Goal: Transaction & Acquisition: Purchase product/service

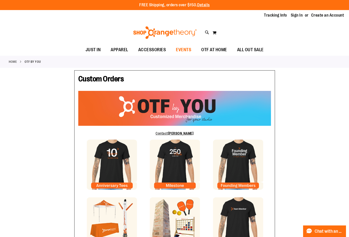
type input "**********"
click at [190, 49] on span "EVENTS" at bounding box center [183, 49] width 15 height 11
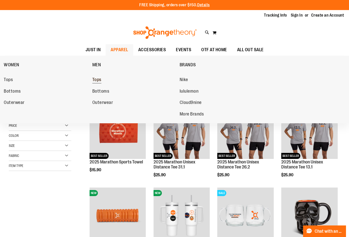
type input "**********"
click at [95, 83] on span "Tops" at bounding box center [96, 80] width 9 height 6
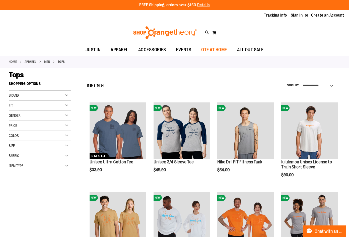
type input "**********"
click at [207, 48] on span "OTF AT HOME" at bounding box center [215, 49] width 26 height 11
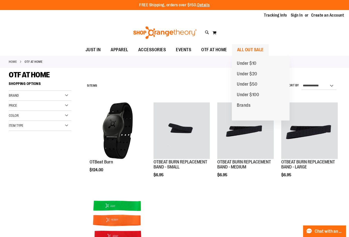
type input "**********"
click at [243, 49] on span "ALL OUT SALE" at bounding box center [250, 49] width 27 height 11
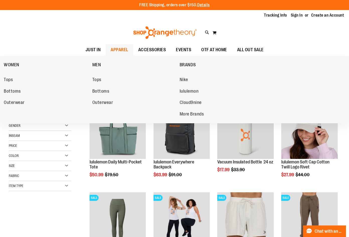
type input "**********"
click at [114, 48] on span "APPAREL" at bounding box center [120, 49] width 18 height 11
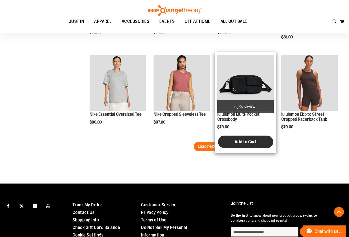
scroll to position [770, 0]
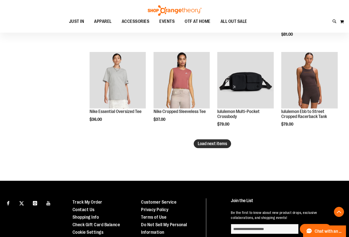
type input "**********"
click at [197, 143] on button "Load next items" at bounding box center [212, 143] width 37 height 9
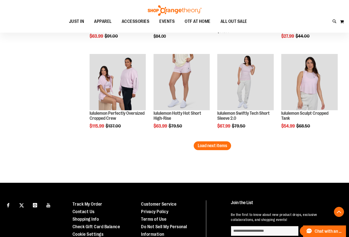
scroll to position [1047, 0]
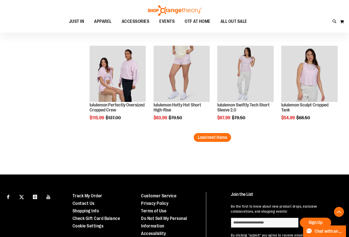
click at [228, 139] on button "Load next items" at bounding box center [212, 137] width 37 height 9
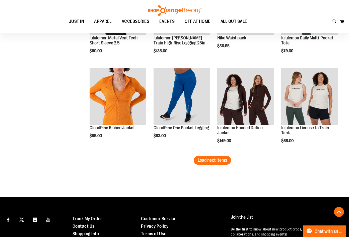
scroll to position [1298, 0]
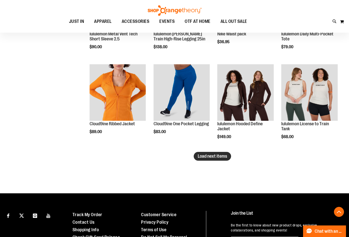
click at [200, 157] on span "Load next items" at bounding box center [212, 156] width 29 height 5
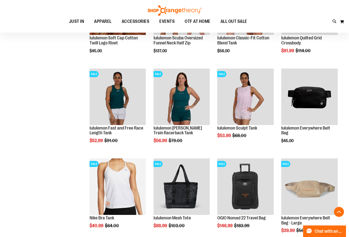
scroll to position [1549, 0]
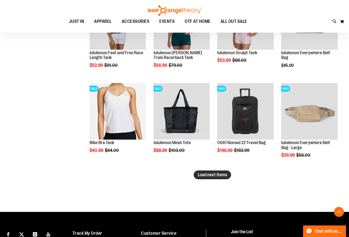
click at [224, 173] on span "Load next items" at bounding box center [212, 174] width 29 height 5
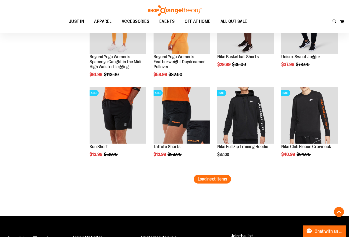
scroll to position [1825, 0]
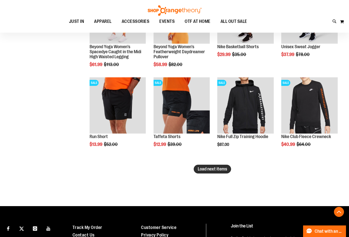
click at [207, 171] on span "Load next items" at bounding box center [212, 169] width 29 height 5
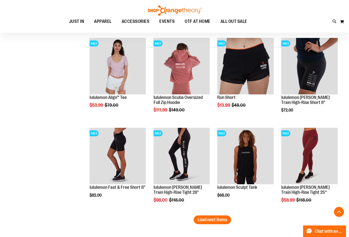
scroll to position [2076, 0]
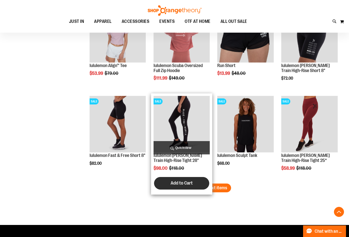
drag, startPoint x: 221, startPoint y: 190, endPoint x: 190, endPoint y: 180, distance: 32.7
click at [221, 190] on span "Load next items" at bounding box center [212, 187] width 29 height 5
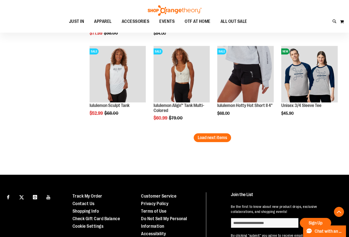
scroll to position [2403, 0]
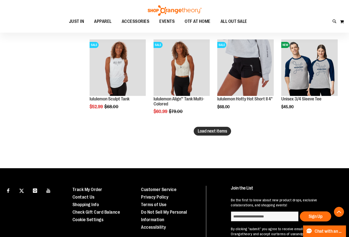
click at [196, 132] on button "Load next items" at bounding box center [212, 131] width 37 height 9
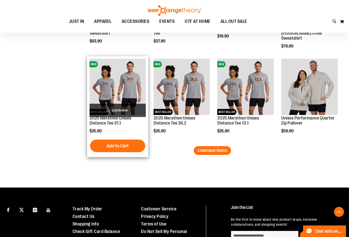
scroll to position [2654, 0]
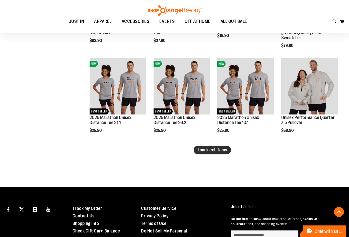
click at [213, 149] on span "Load next items" at bounding box center [212, 149] width 29 height 5
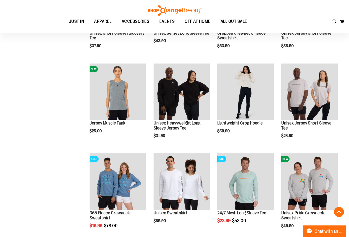
scroll to position [2880, 0]
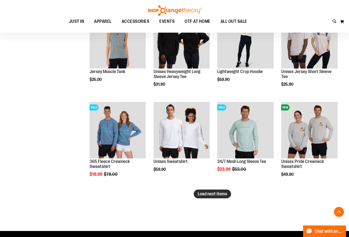
click at [216, 195] on span "Load next items" at bounding box center [212, 193] width 29 height 5
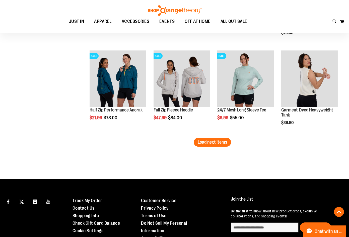
scroll to position [3207, 0]
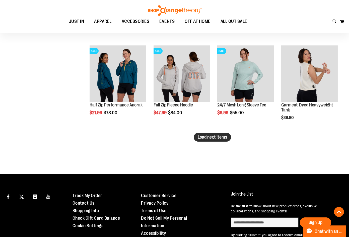
click at [221, 139] on span "Load next items" at bounding box center [212, 137] width 29 height 5
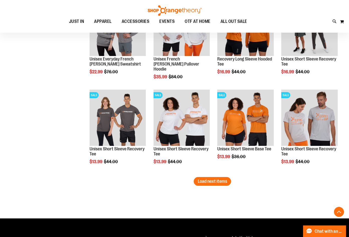
scroll to position [3433, 0]
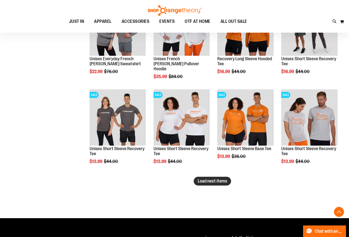
click at [223, 184] on button "Load next items" at bounding box center [212, 181] width 37 height 9
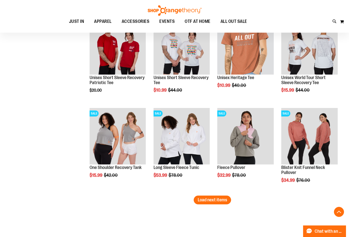
scroll to position [3735, 0]
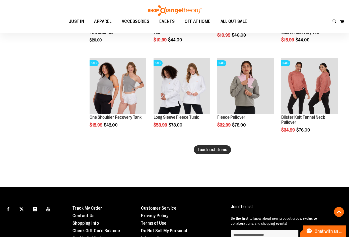
click at [219, 154] on button "Load next items" at bounding box center [212, 149] width 37 height 9
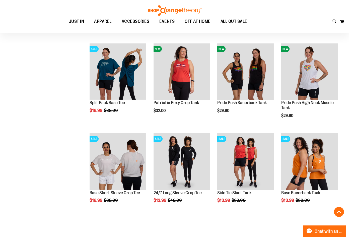
scroll to position [3936, 0]
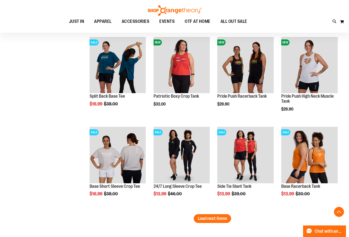
drag, startPoint x: 212, startPoint y: 220, endPoint x: 79, endPoint y: 169, distance: 142.5
click at [212, 220] on span "Load next items" at bounding box center [212, 218] width 29 height 5
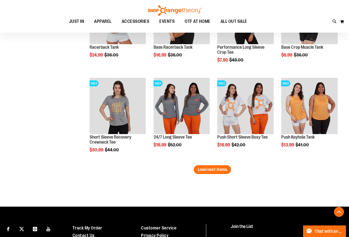
scroll to position [4255, 0]
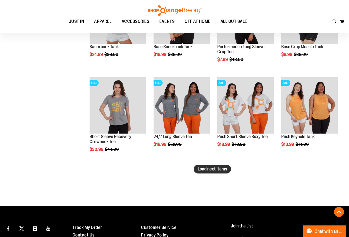
click at [221, 170] on span "Load next items" at bounding box center [212, 169] width 29 height 5
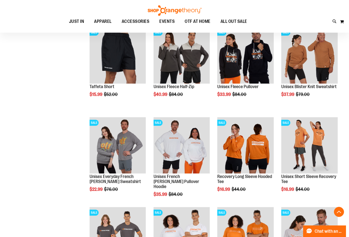
scroll to position [3268, 0]
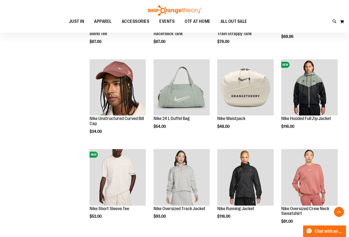
scroll to position [552, 0]
